Goal: Task Accomplishment & Management: Use online tool/utility

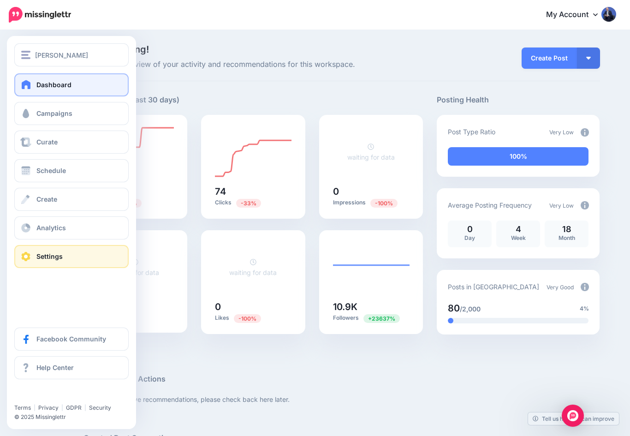
click at [20, 265] on link "Settings" at bounding box center [71, 256] width 114 height 23
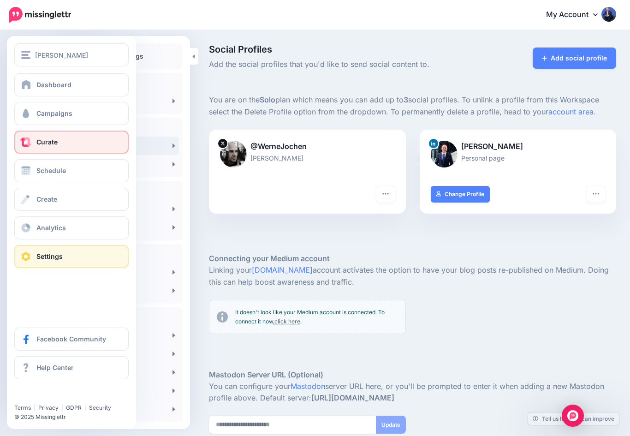
click at [25, 144] on span at bounding box center [26, 141] width 12 height 9
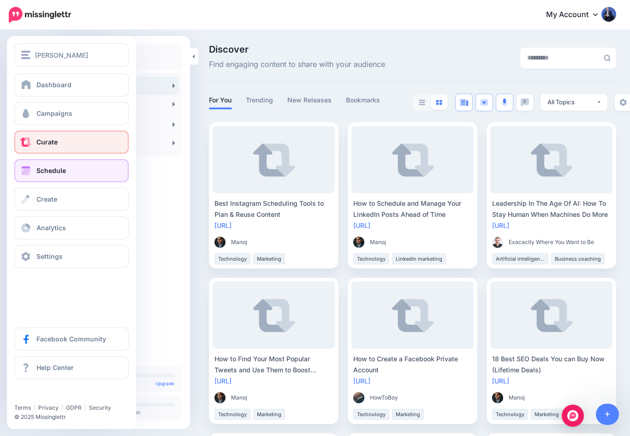
click at [29, 169] on span at bounding box center [26, 170] width 12 height 9
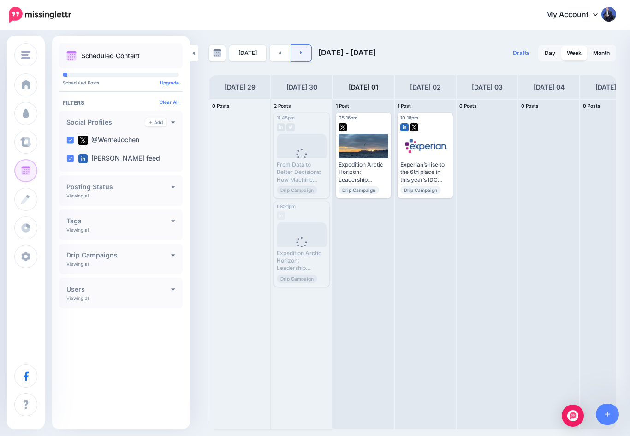
click at [300, 52] on icon at bounding box center [301, 53] width 2 height 6
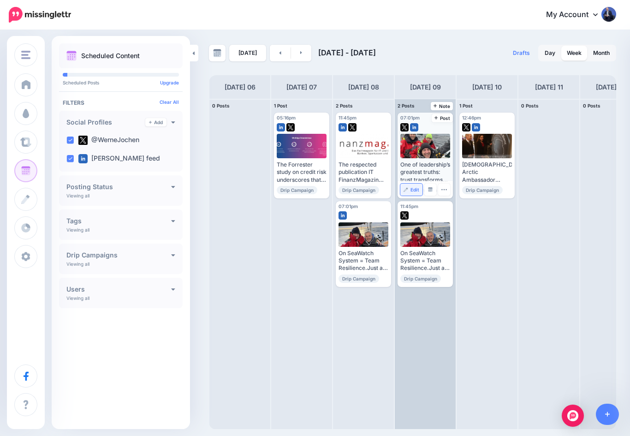
click at [407, 187] on img at bounding box center [405, 189] width 5 height 5
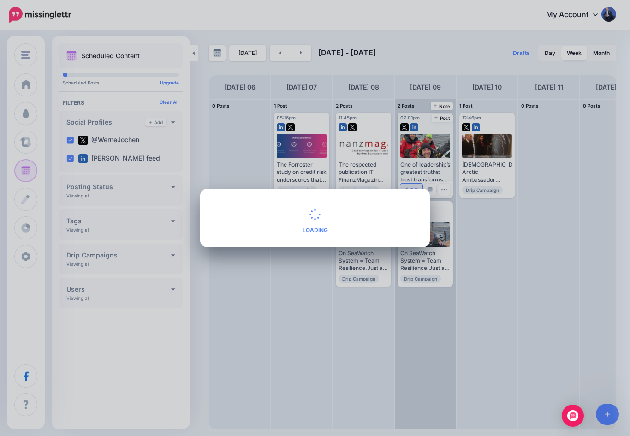
type textarea "**********"
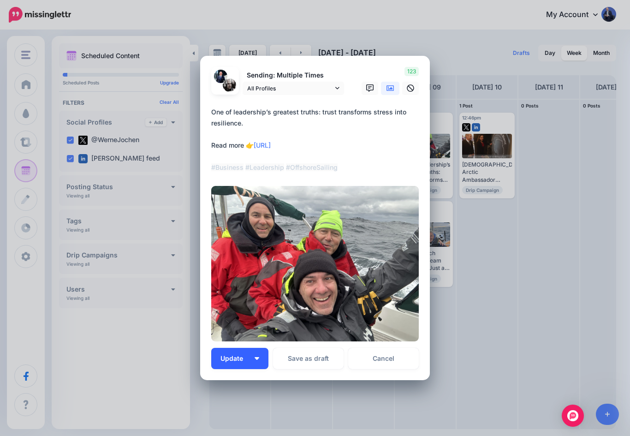
click at [256, 358] on img "button" at bounding box center [256, 358] width 5 height 3
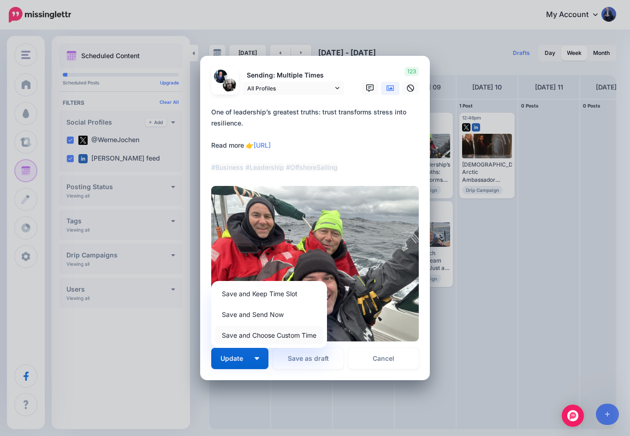
click at [226, 335] on link "Save and Choose Custom Time" at bounding box center [269, 335] width 108 height 18
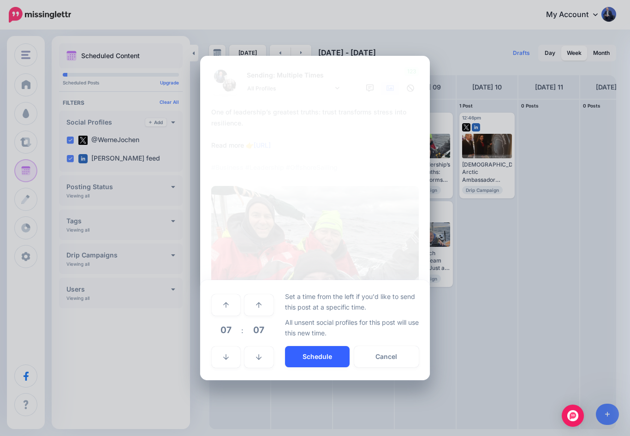
click at [302, 356] on button "Schedule" at bounding box center [317, 356] width 65 height 21
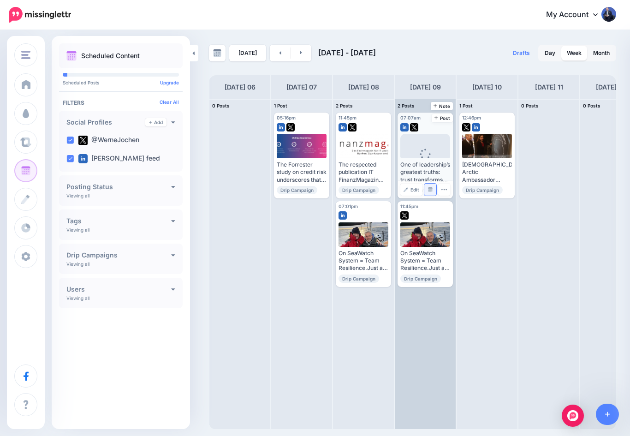
click at [428, 190] on img at bounding box center [430, 189] width 5 height 5
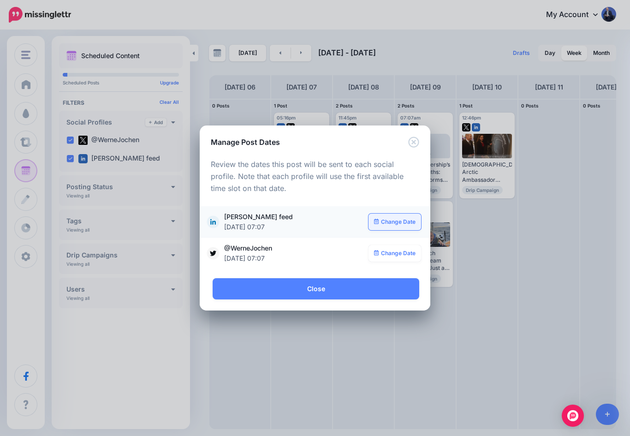
click at [394, 220] on link "Change Date" at bounding box center [394, 221] width 53 height 17
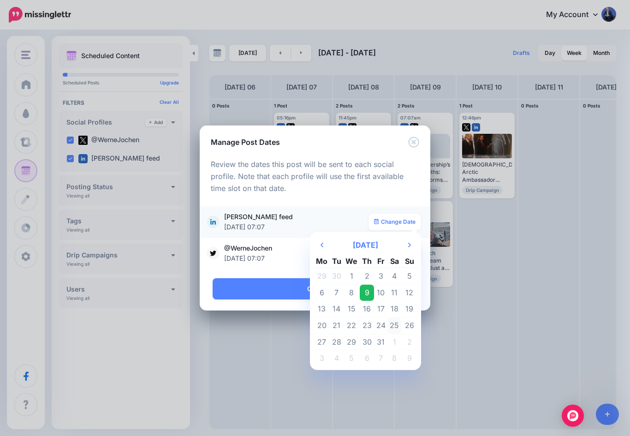
click at [396, 324] on td "25" at bounding box center [394, 325] width 14 height 17
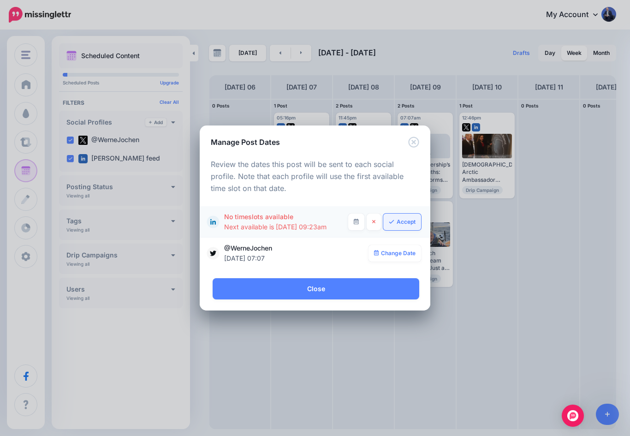
click at [407, 219] on link "Accept" at bounding box center [402, 221] width 38 height 17
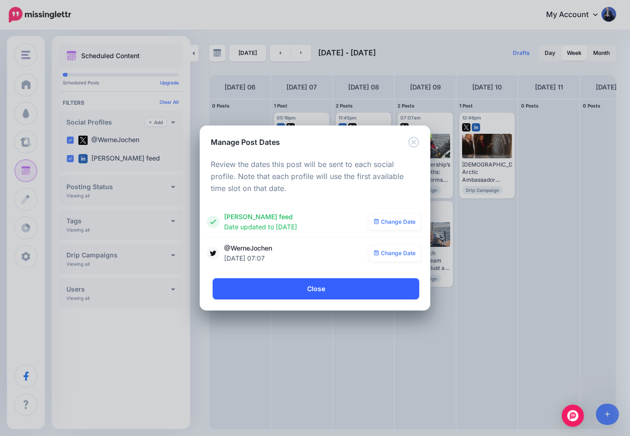
click at [251, 290] on link "Close" at bounding box center [315, 288] width 206 height 21
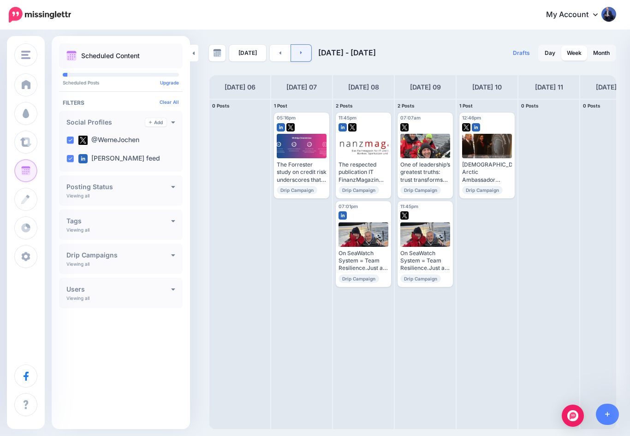
click at [300, 53] on link at bounding box center [301, 53] width 21 height 17
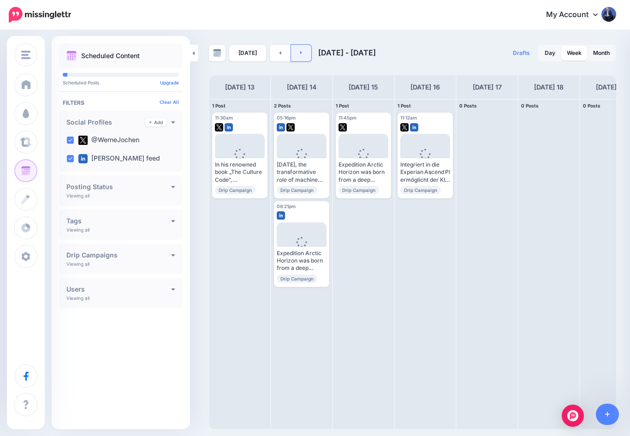
click at [300, 53] on link at bounding box center [301, 53] width 21 height 17
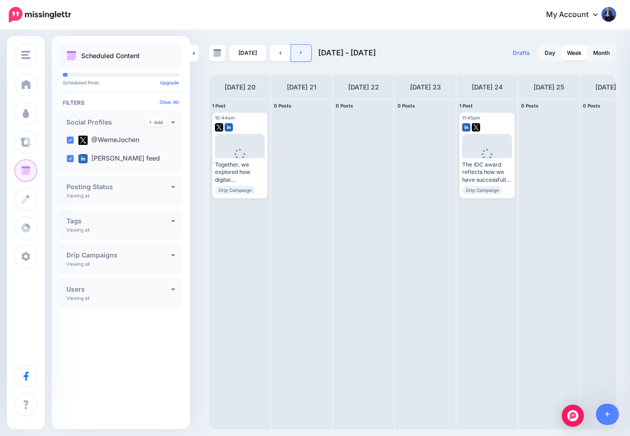
click at [300, 51] on icon at bounding box center [301, 53] width 2 height 6
